Goal: Information Seeking & Learning: Learn about a topic

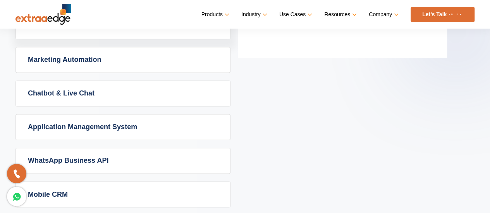
scroll to position [549, 0]
click at [147, 87] on link "Chatbot & Live Chat" at bounding box center [123, 93] width 214 height 25
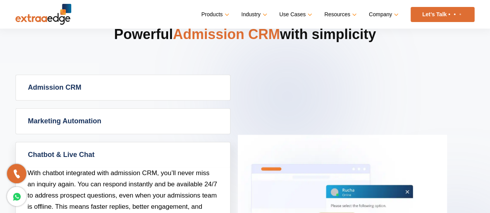
scroll to position [332, 0]
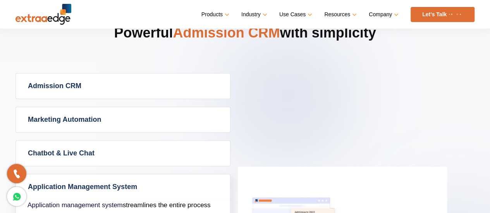
click at [147, 87] on link "Admission CRM" at bounding box center [123, 86] width 214 height 25
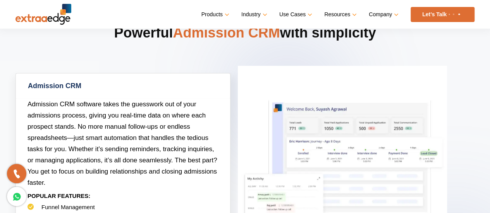
click at [147, 87] on link "Admission CRM" at bounding box center [123, 86] width 214 height 25
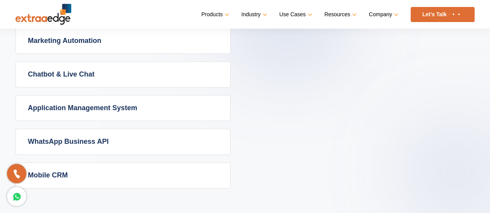
scroll to position [411, 0]
click at [137, 108] on link "Application Management System" at bounding box center [123, 108] width 214 height 25
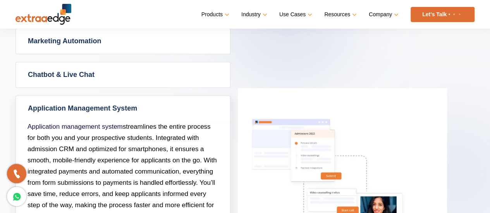
scroll to position [421, 0]
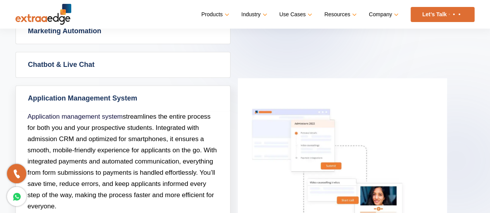
click at [143, 101] on link "Application Management System" at bounding box center [123, 98] width 214 height 25
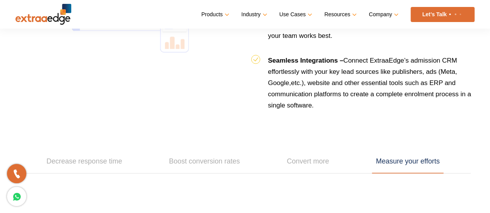
scroll to position [1012, 0]
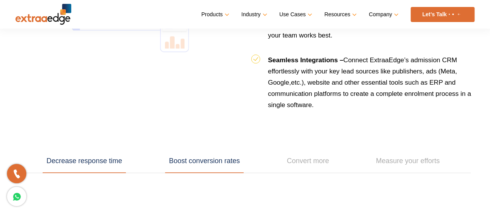
click at [218, 157] on link "Boost conversion rates" at bounding box center [204, 161] width 79 height 24
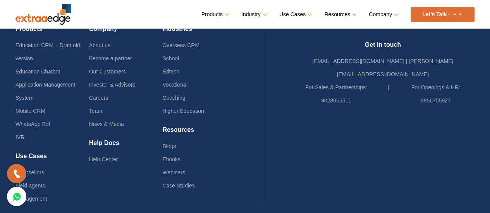
scroll to position [1900, 0]
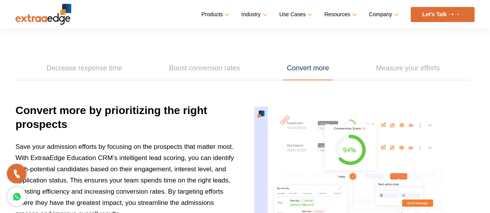
scroll to position [1110, 0]
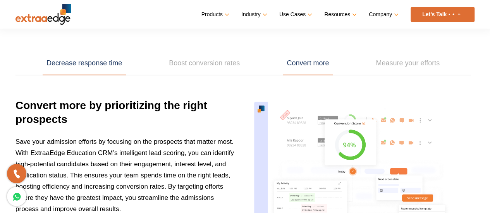
click at [111, 63] on link "Decrease response time" at bounding box center [84, 63] width 83 height 24
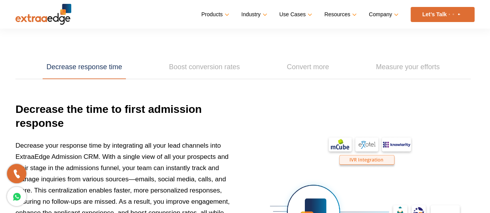
scroll to position [1106, 0]
click at [242, 63] on link "Boost conversion rates" at bounding box center [204, 68] width 79 height 24
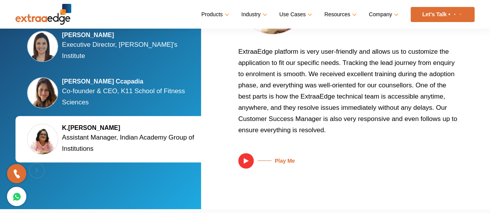
scroll to position [1560, 0]
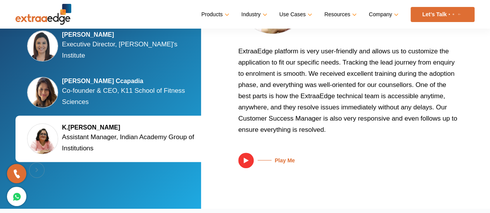
click at [169, 89] on p "Co-founder & CEO, K11 School of Fitness Sciences" at bounding box center [131, 96] width 139 height 22
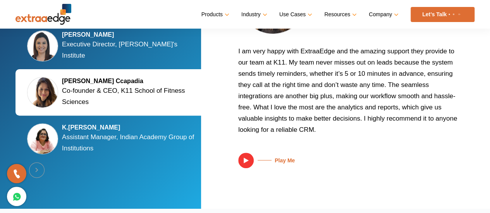
click at [181, 39] on div "Silky Jain Marwah Executive Director, Tula's Institute" at bounding box center [113, 46] width 197 height 46
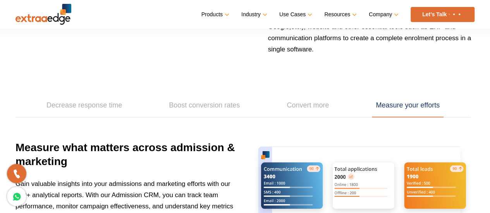
scroll to position [1072, 0]
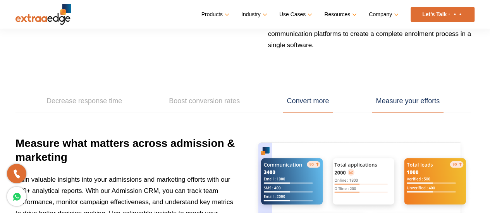
click at [303, 100] on link "Convert more" at bounding box center [307, 101] width 50 height 24
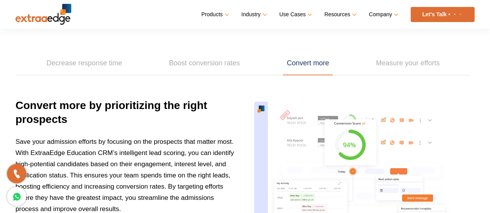
scroll to position [1106, 0]
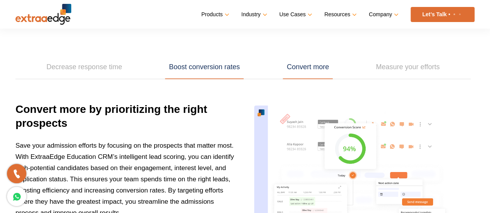
click at [228, 55] on link "Boost conversion rates" at bounding box center [204, 67] width 79 height 24
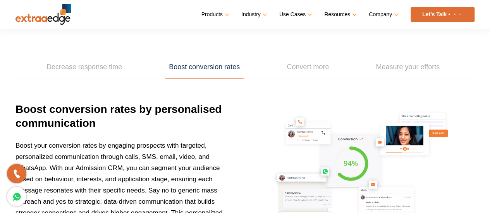
click at [332, 69] on ul "Decrease response time Boost conversion rates Convert more Measure your efforts" at bounding box center [242, 67] width 455 height 24
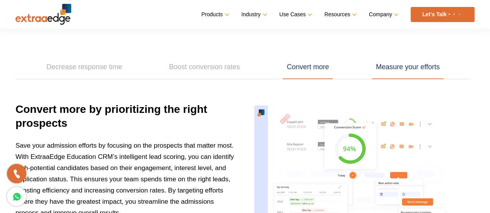
click at [397, 69] on link "Measure your efforts" at bounding box center [407, 67] width 72 height 24
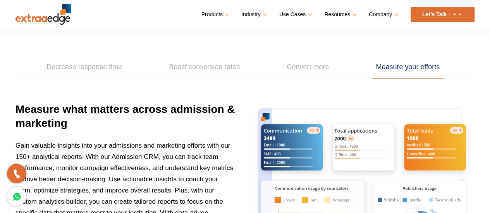
click at [300, 76] on div "Decrease response time Boost conversion rates Convert more Measure your efforts…" at bounding box center [245, 184] width 490 height 335
click at [306, 71] on link "Convert more" at bounding box center [307, 67] width 50 height 24
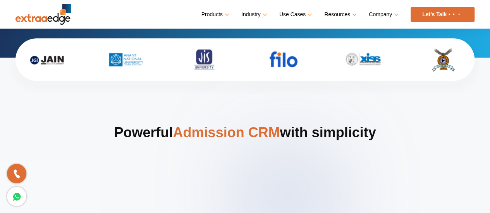
scroll to position [233, 0]
